Goal: Find contact information: Find contact information

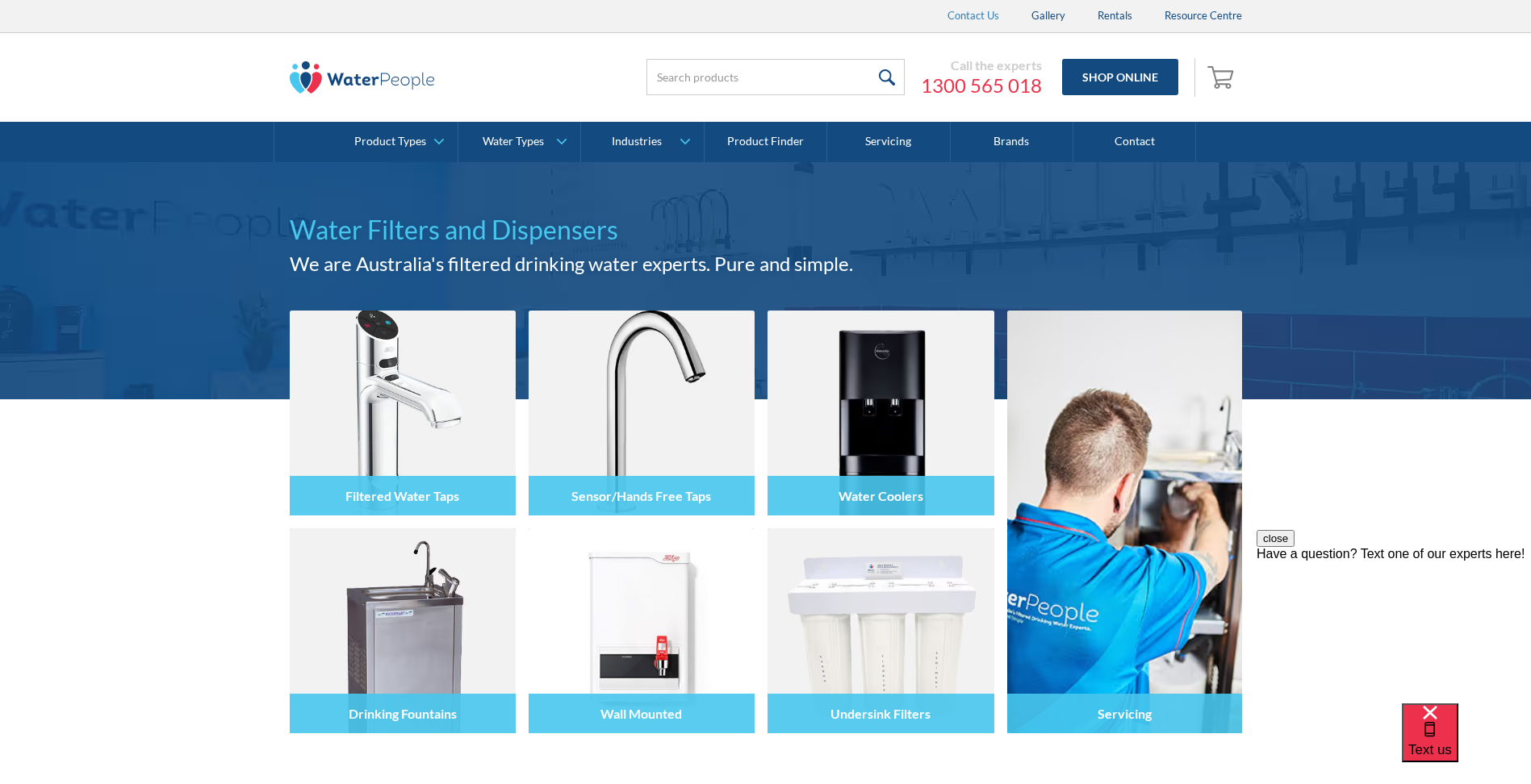
click at [988, 10] on link "Contact Us" at bounding box center [974, 16] width 84 height 33
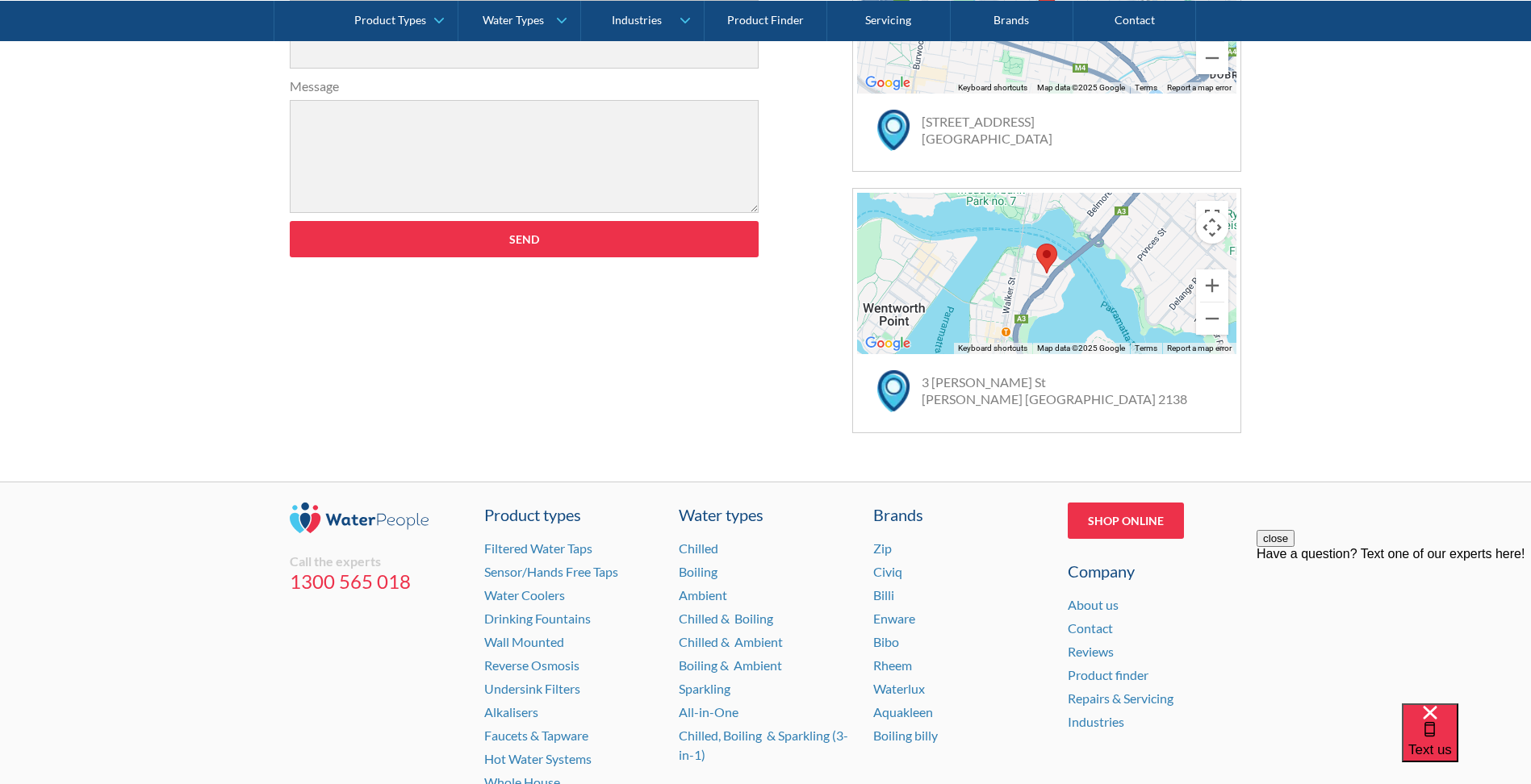
scroll to position [1029, 0]
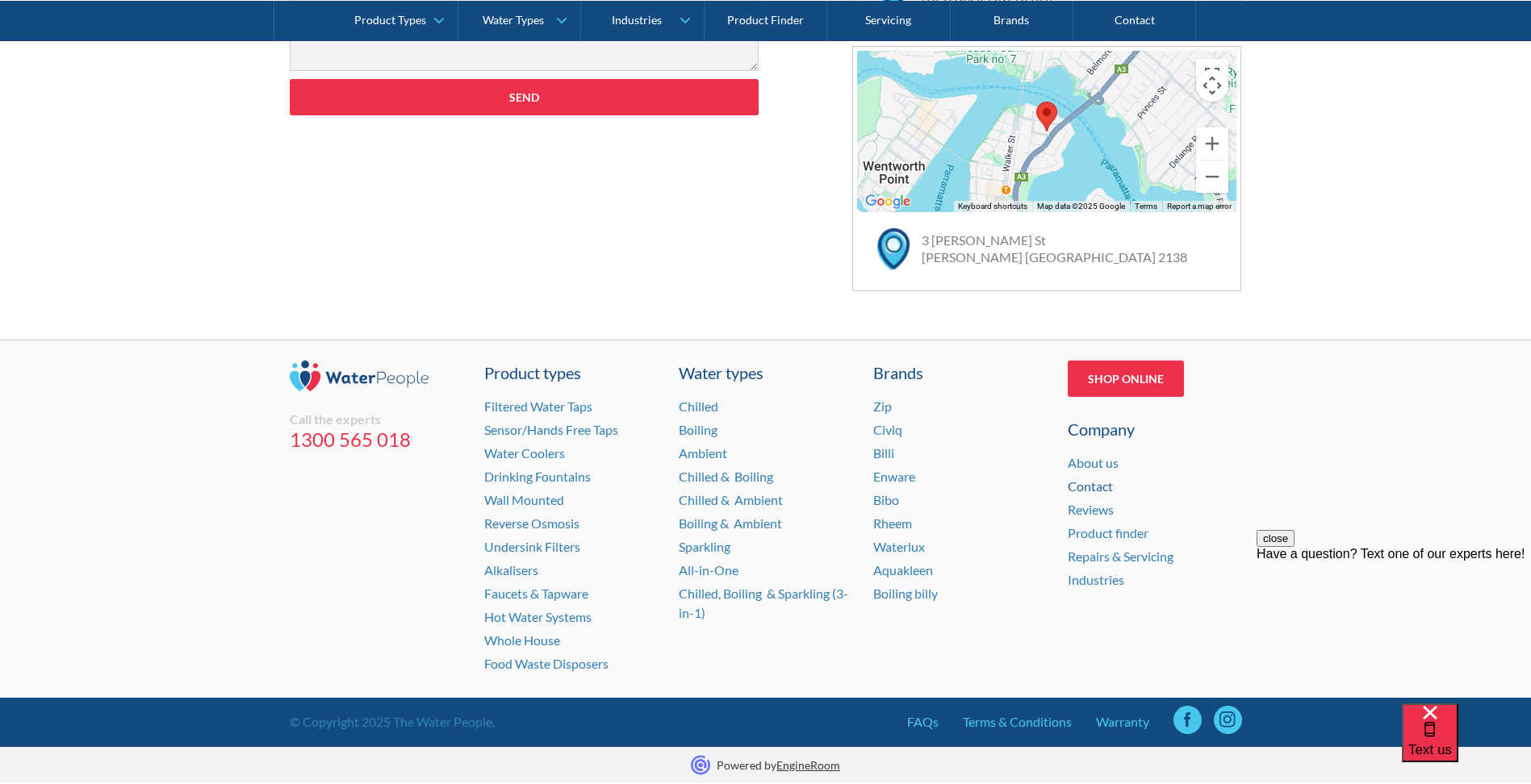
click at [1086, 481] on link "Contact" at bounding box center [1090, 486] width 45 height 15
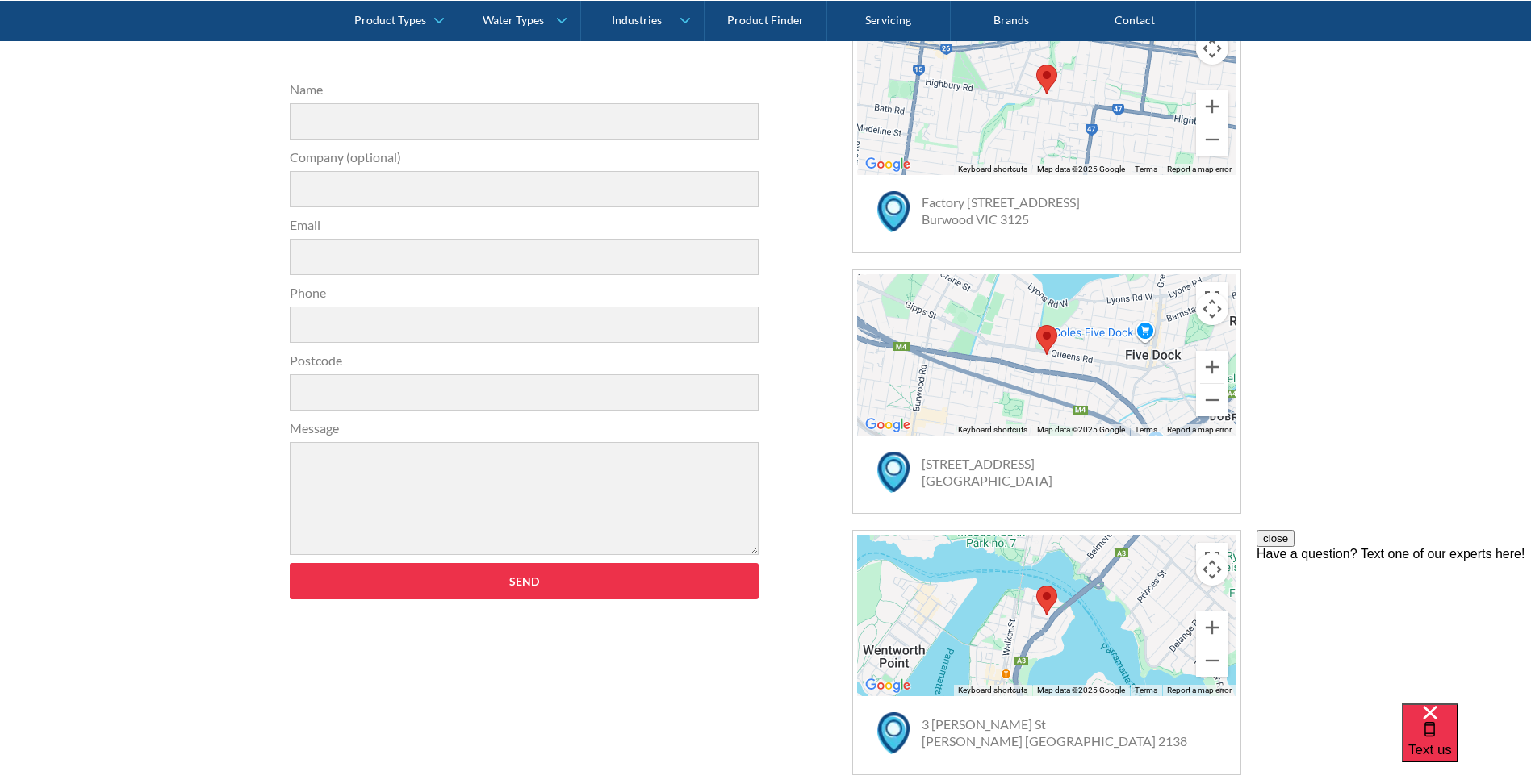
scroll to position [303, 0]
